Goal: Book appointment/travel/reservation

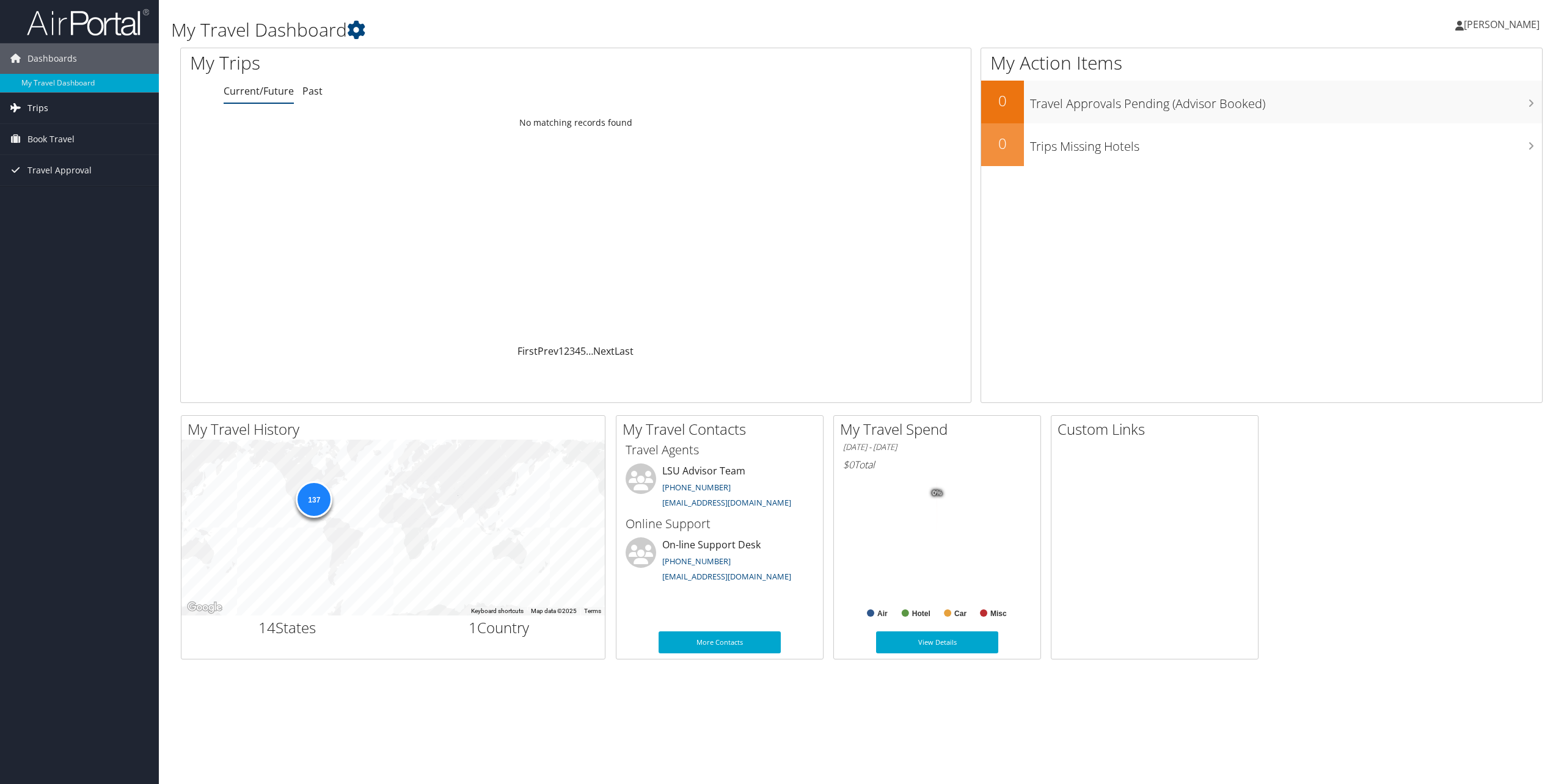
click at [42, 111] on span "Trips" at bounding box center [38, 108] width 21 height 31
click at [37, 192] on span "Book Travel" at bounding box center [50, 194] width 47 height 31
click at [45, 236] on link "Book/Manage Online Trips" at bounding box center [80, 236] width 159 height 18
